Goal: Navigation & Orientation: Find specific page/section

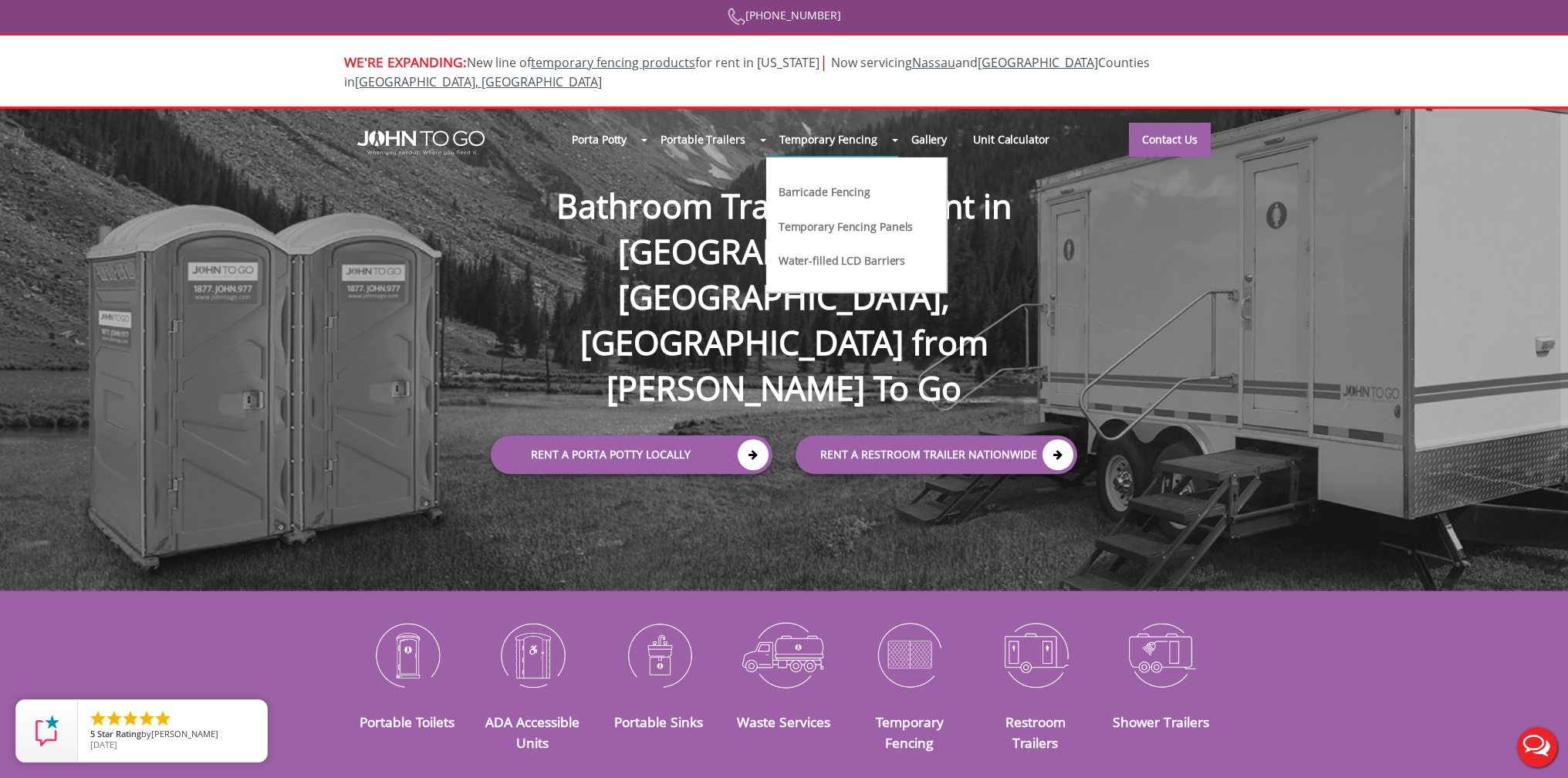
click at [839, 217] on link "Temporary Fencing Panels" at bounding box center [846, 226] width 138 height 16
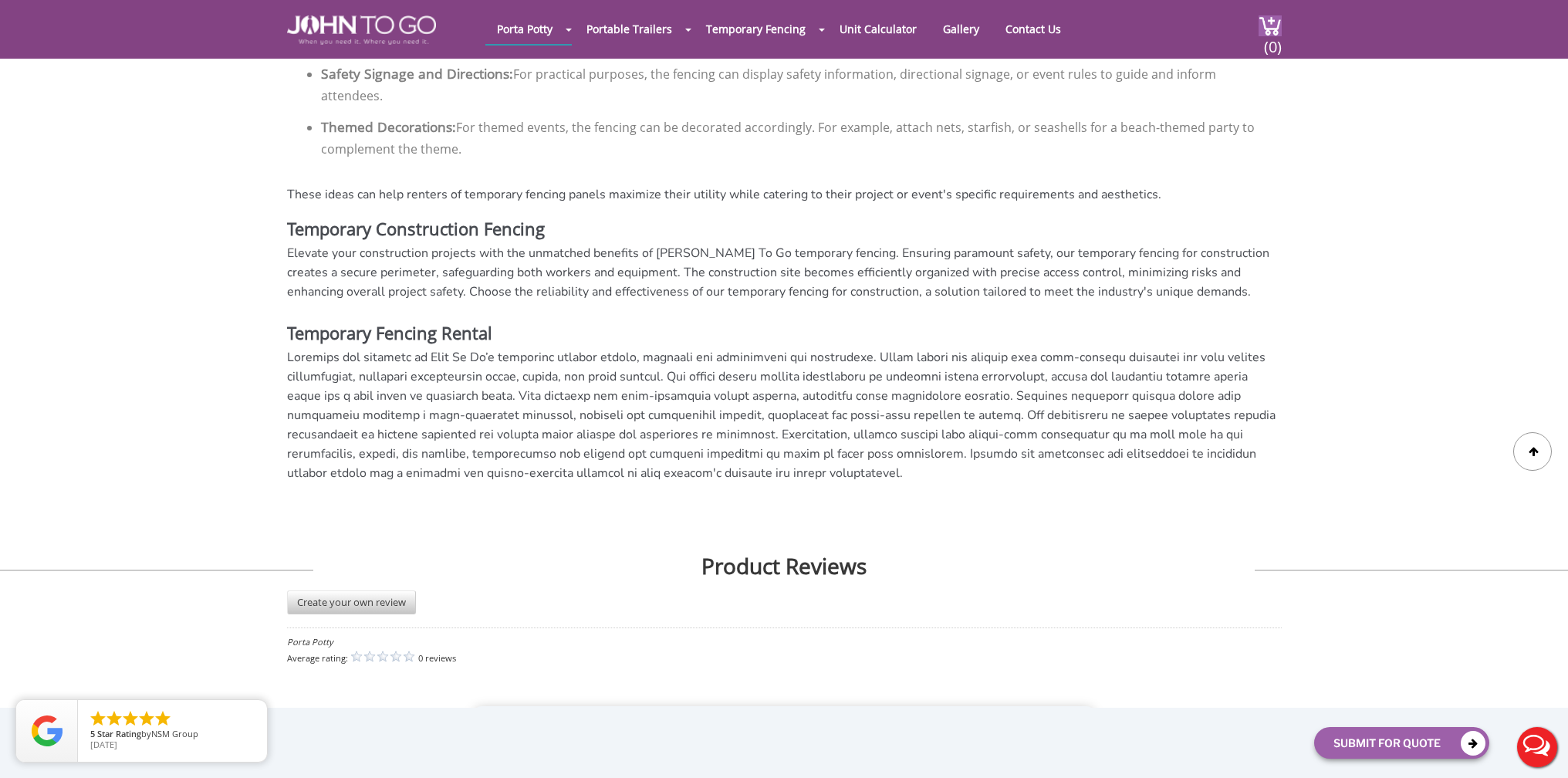
scroll to position [2825, 0]
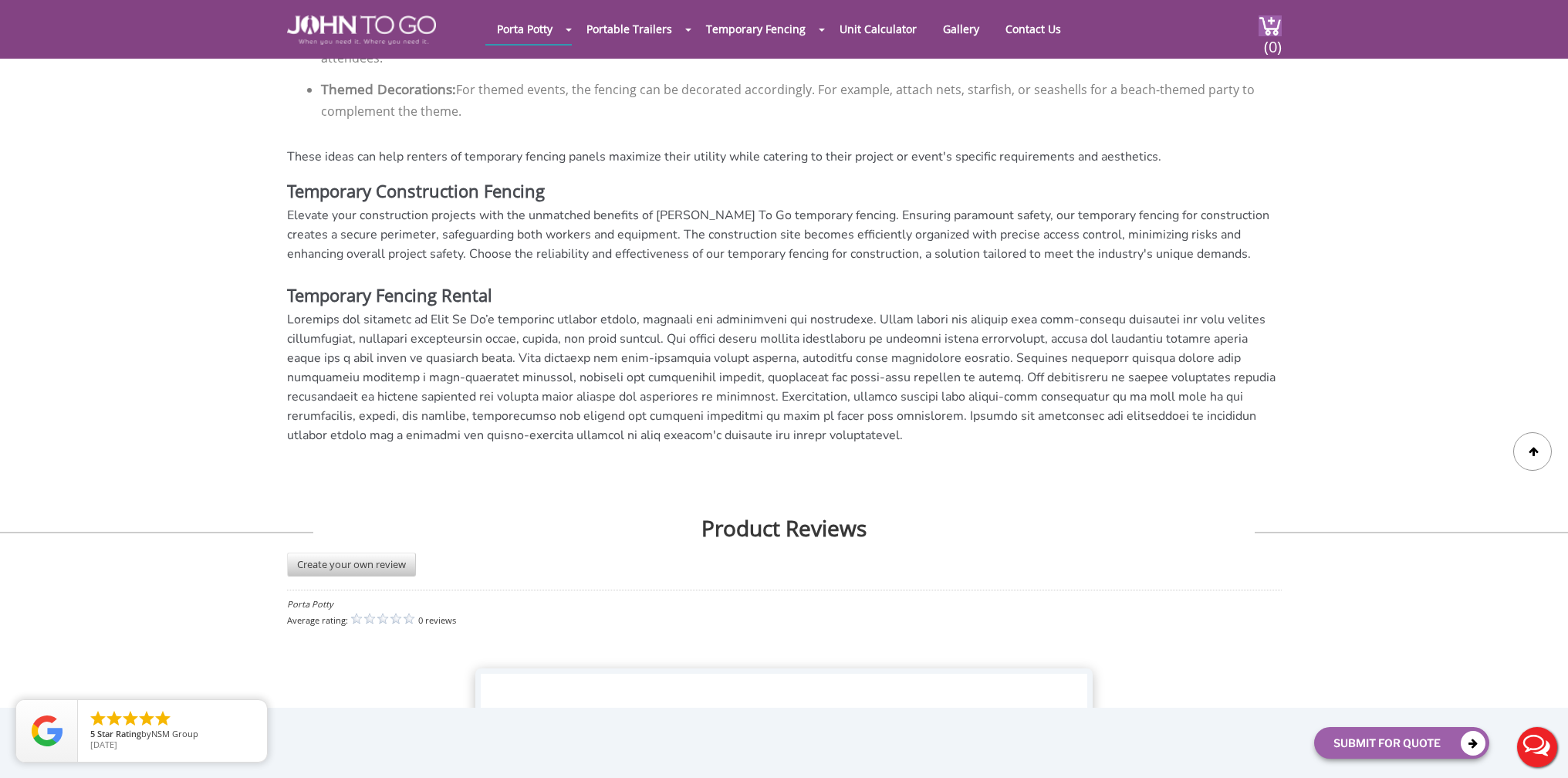
drag, startPoint x: 477, startPoint y: 301, endPoint x: 703, endPoint y: 398, distance: 245.9
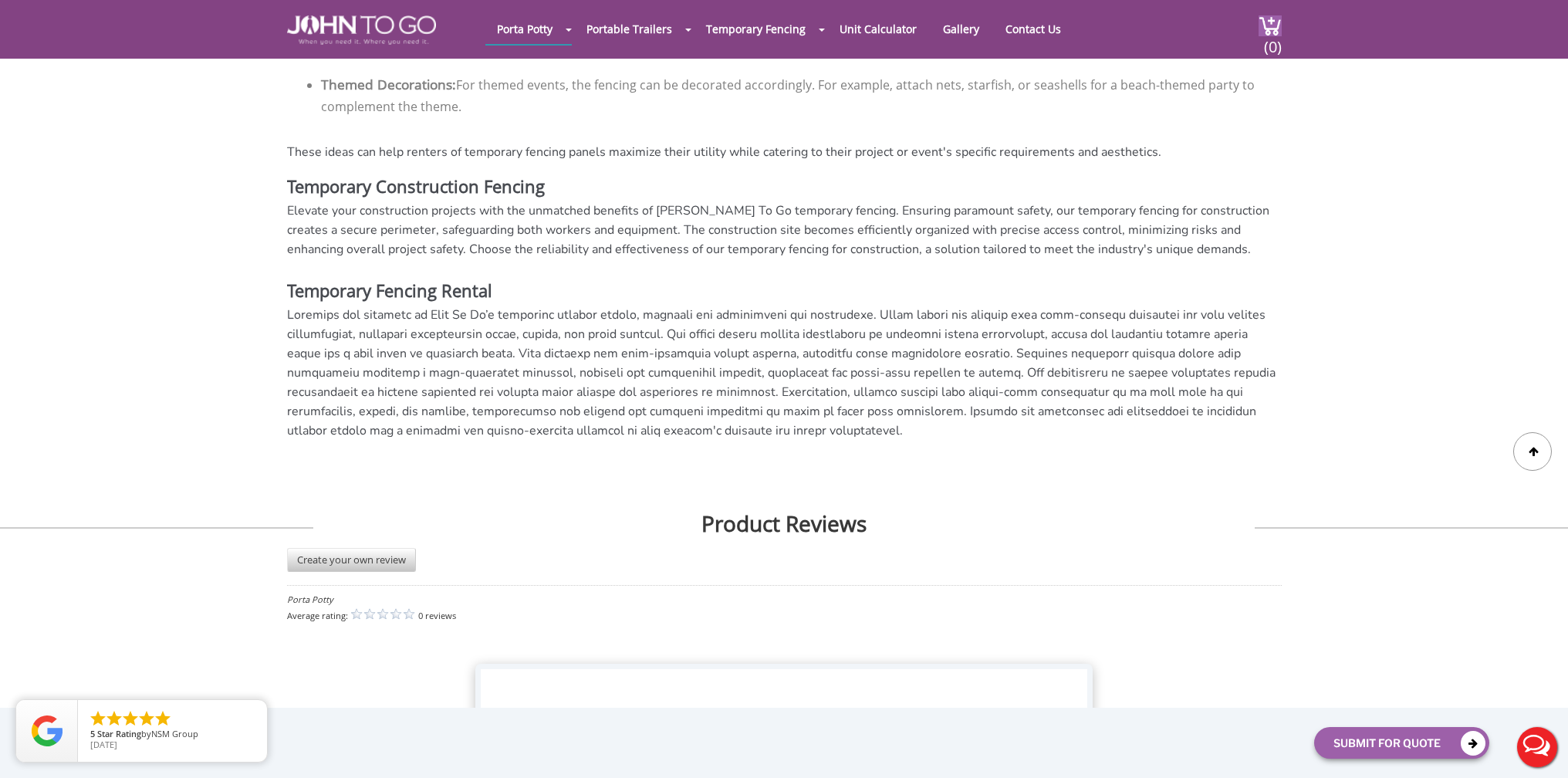
scroll to position [2830, 0]
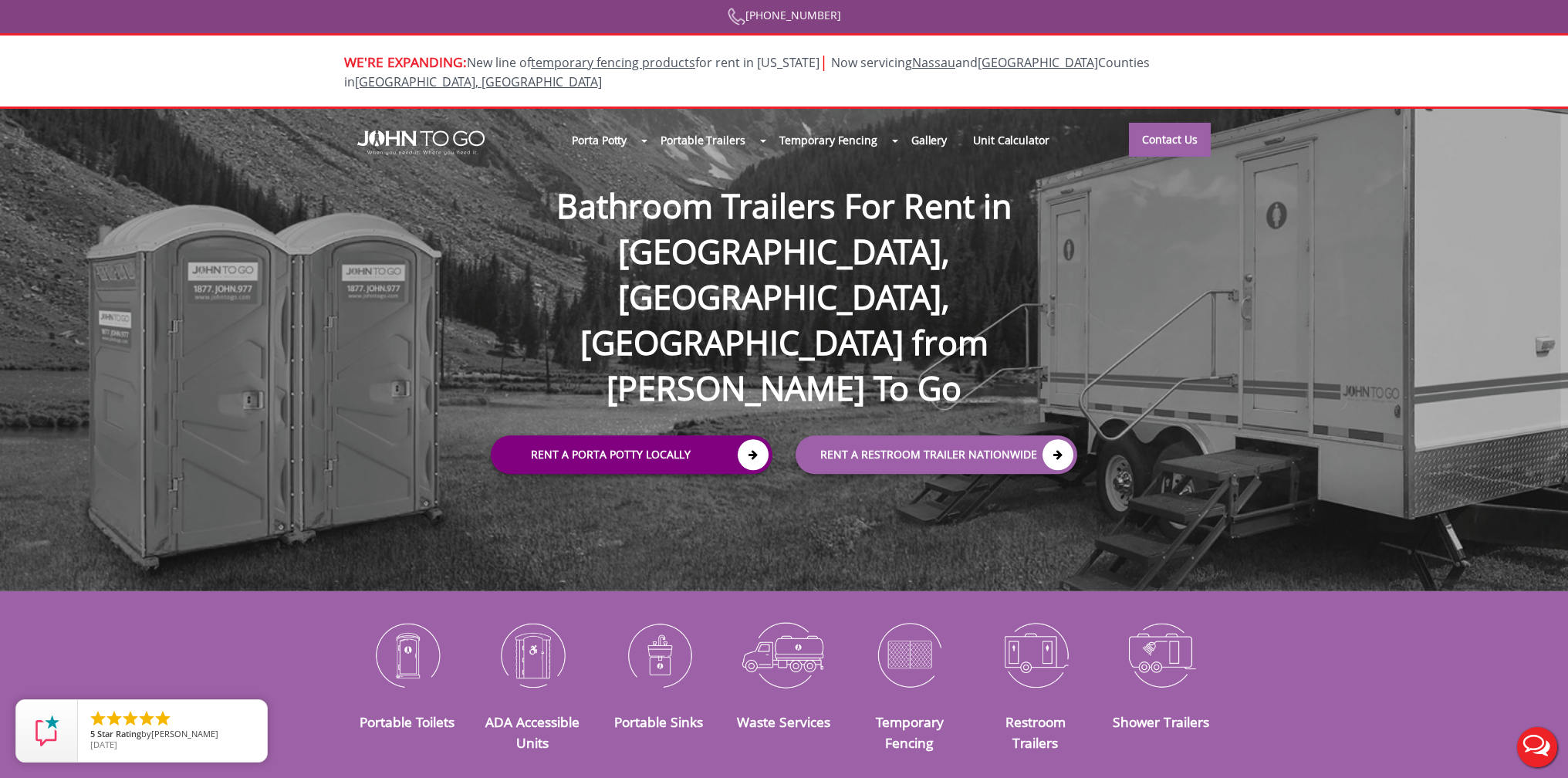
click at [622, 435] on link "Rent a Porta Potty Locally" at bounding box center [631, 454] width 281 height 38
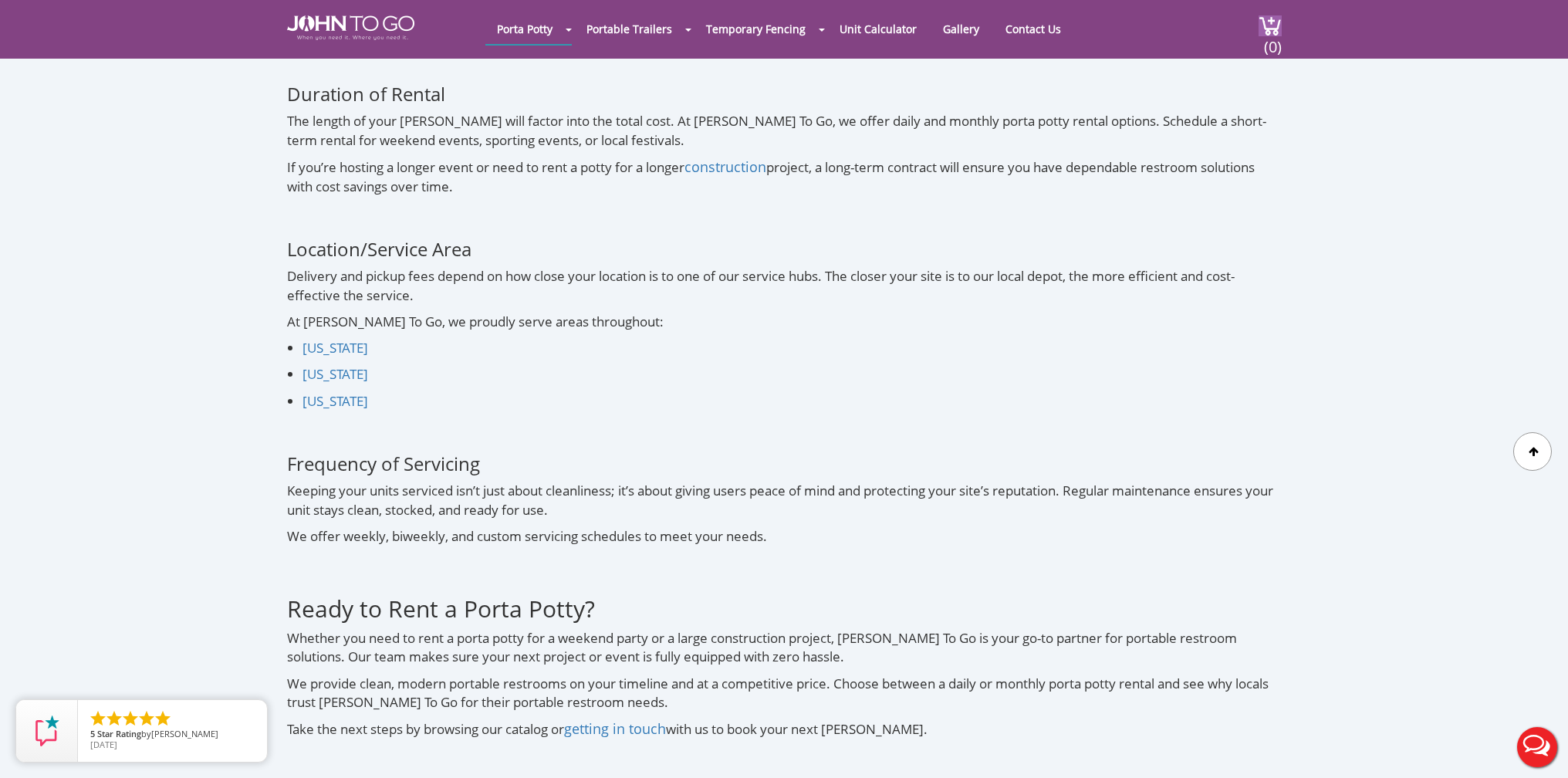
scroll to position [5330, 0]
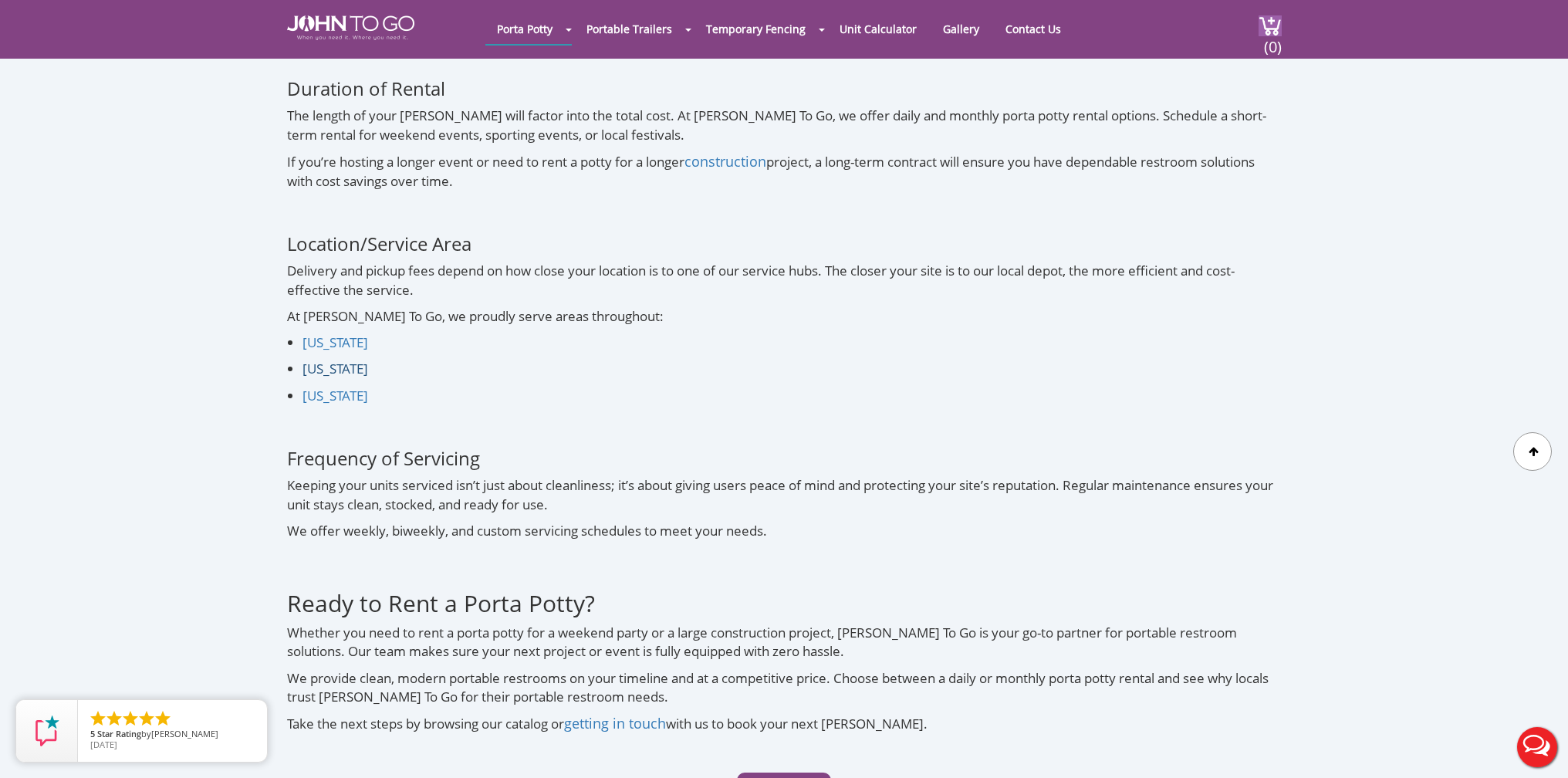
click at [332, 359] on link "[US_STATE]" at bounding box center [335, 368] width 66 height 17
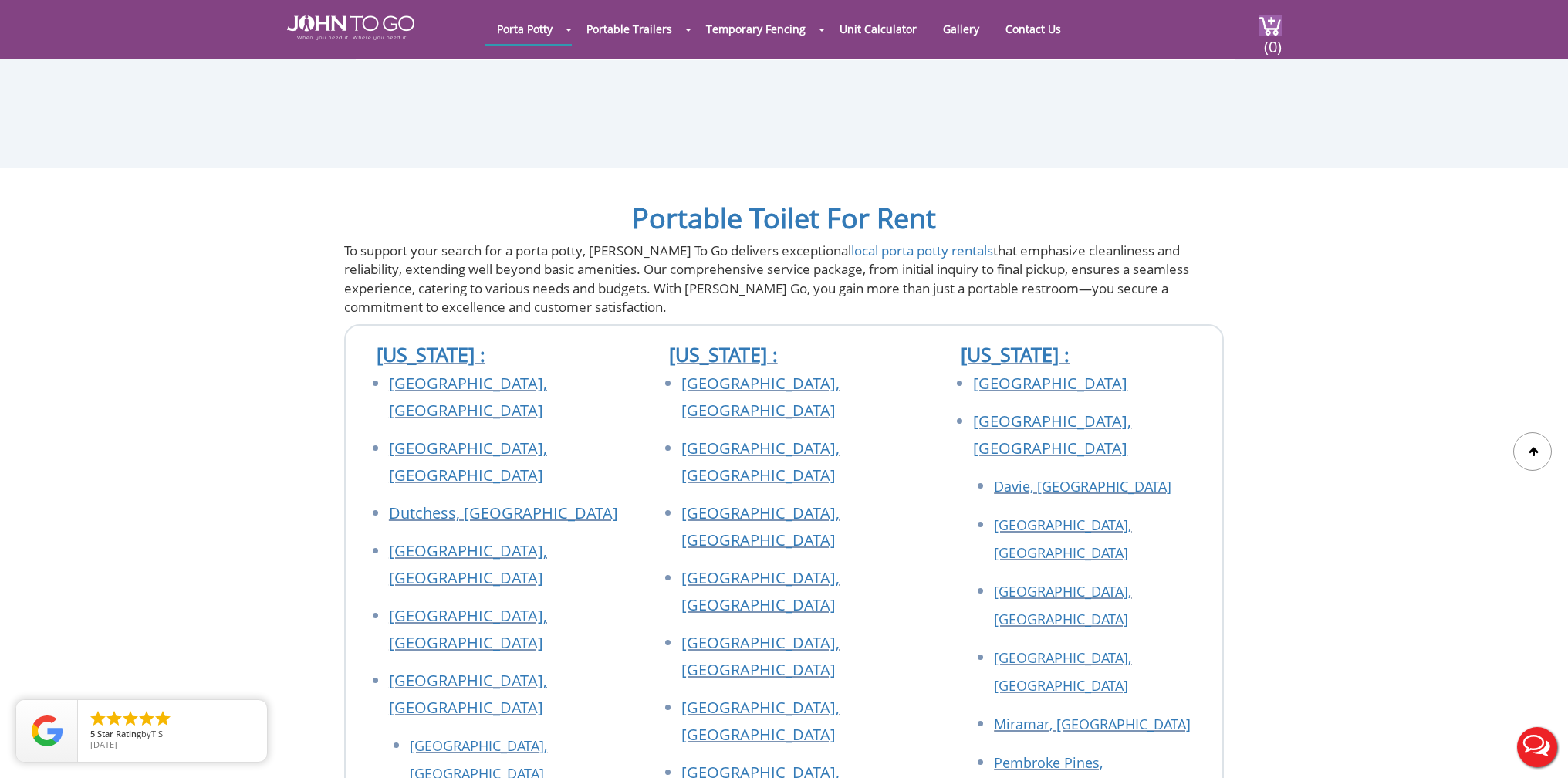
scroll to position [5595, 0]
